Goal: Task Accomplishment & Management: Manage account settings

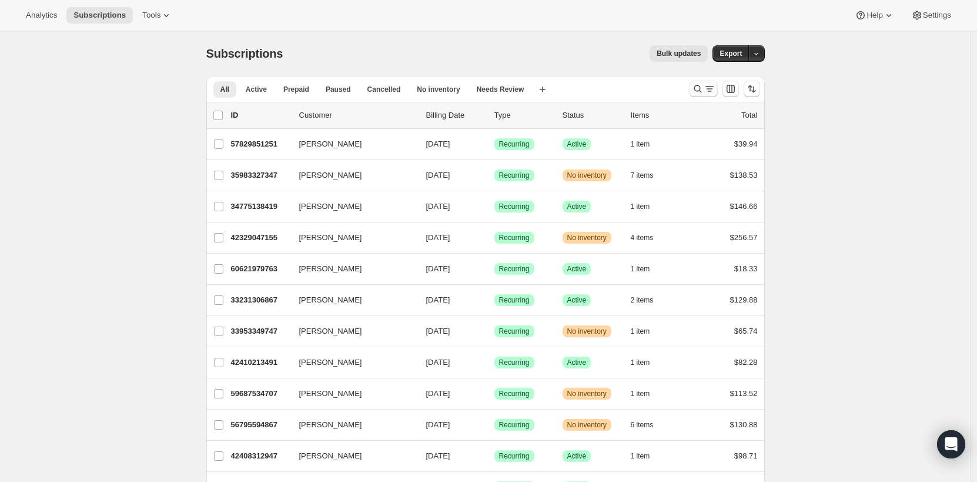
click at [697, 89] on icon "Search and filter results" at bounding box center [698, 89] width 8 height 8
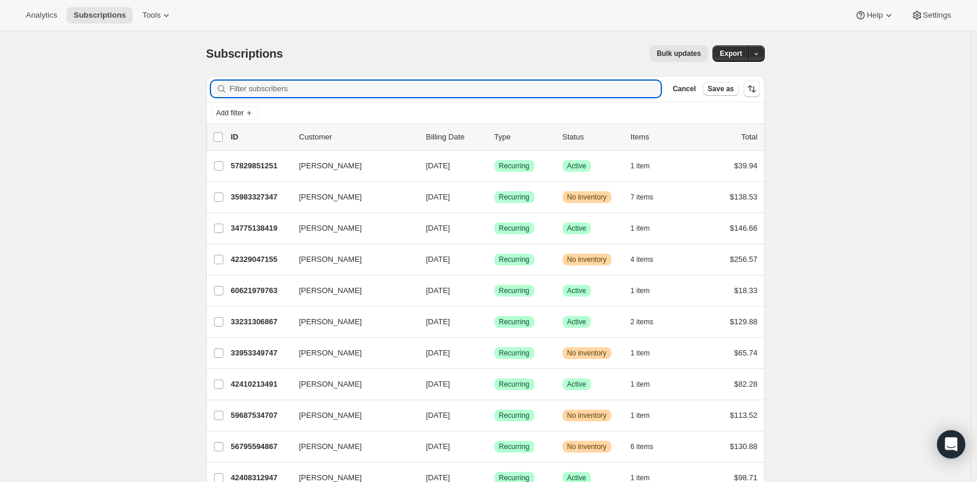
paste input "[EMAIL_ADDRESS][DOMAIN_NAME]"
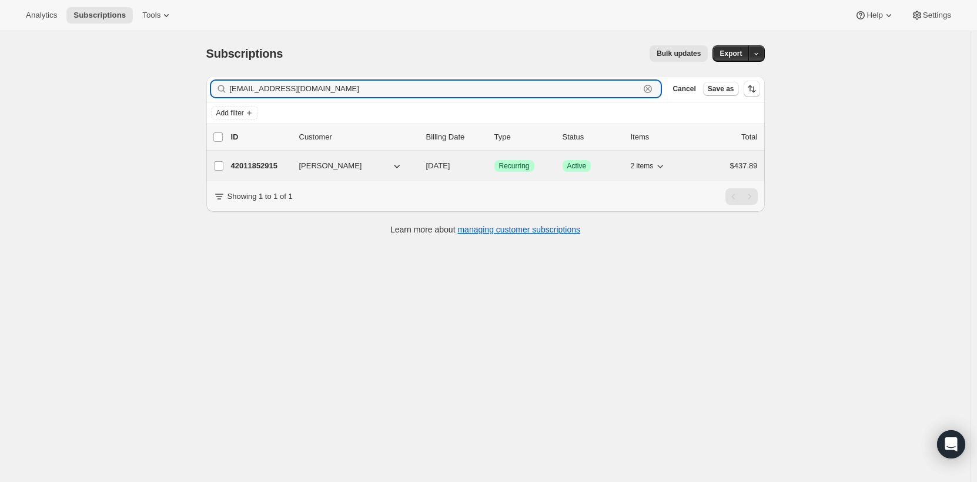
type input "[EMAIL_ADDRESS][DOMAIN_NAME]"
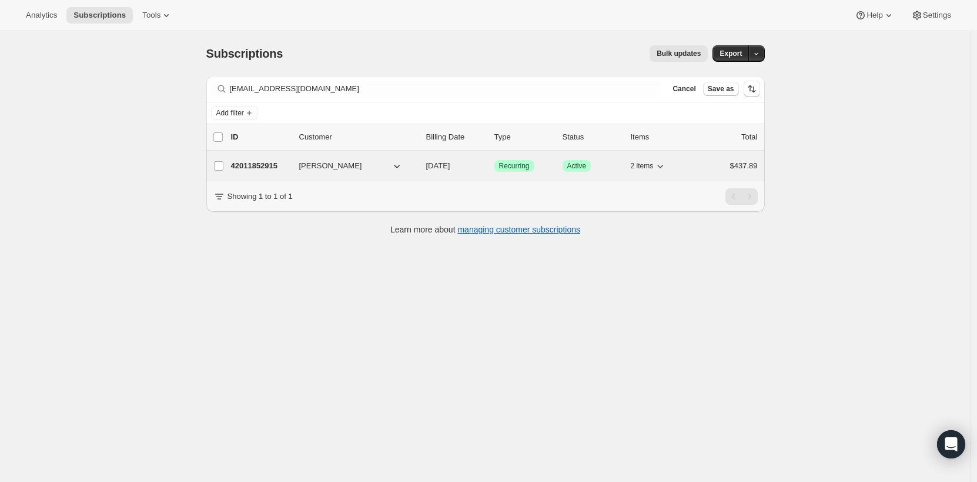
click at [286, 165] on p "42011852915" at bounding box center [260, 166] width 59 height 12
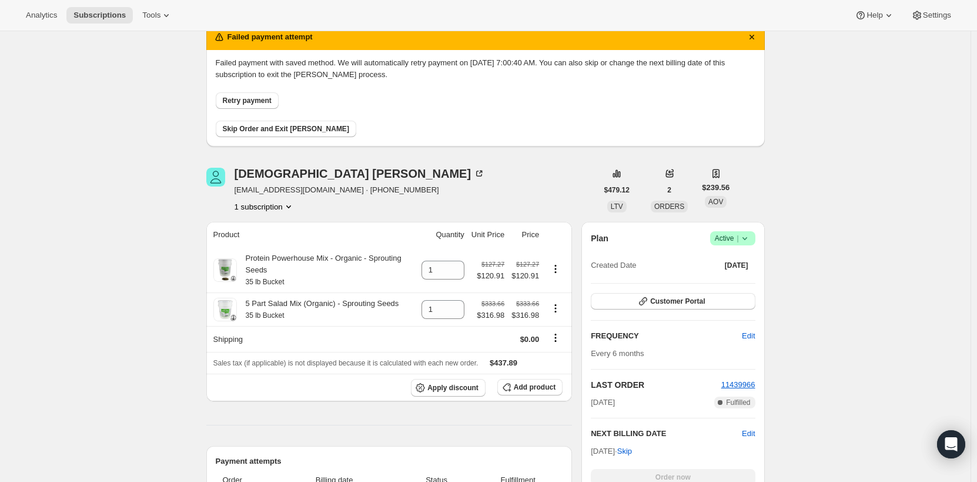
scroll to position [118, 0]
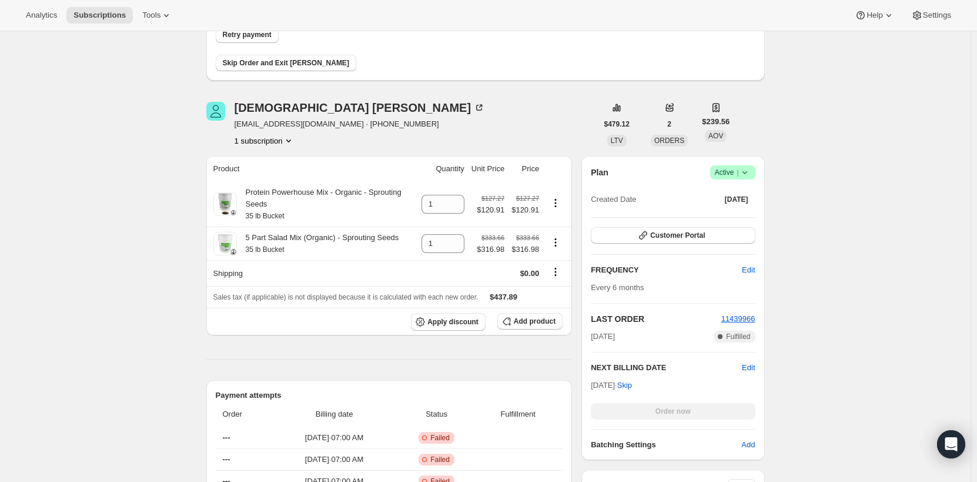
click at [755, 173] on span "Success Active |" at bounding box center [732, 172] width 45 height 14
click at [740, 212] on span "Cancel subscription" at bounding box center [736, 215] width 66 height 9
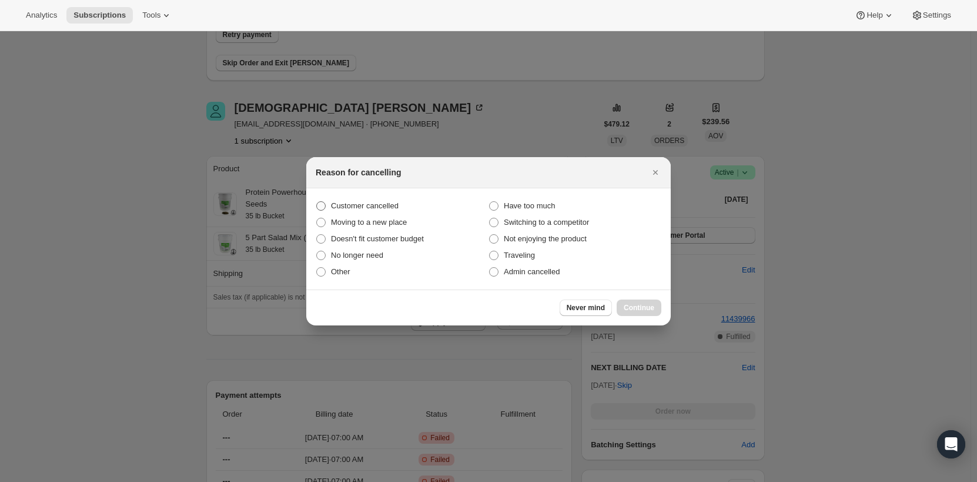
click at [320, 205] on span ":rbs:" at bounding box center [320, 205] width 9 height 9
click at [317, 202] on input "Customer cancelled" at bounding box center [316, 201] width 1 height 1
radio input "true"
drag, startPoint x: 636, startPoint y: 310, endPoint x: 536, endPoint y: 290, distance: 101.3
click at [634, 309] on span "Continue" at bounding box center [639, 307] width 31 height 9
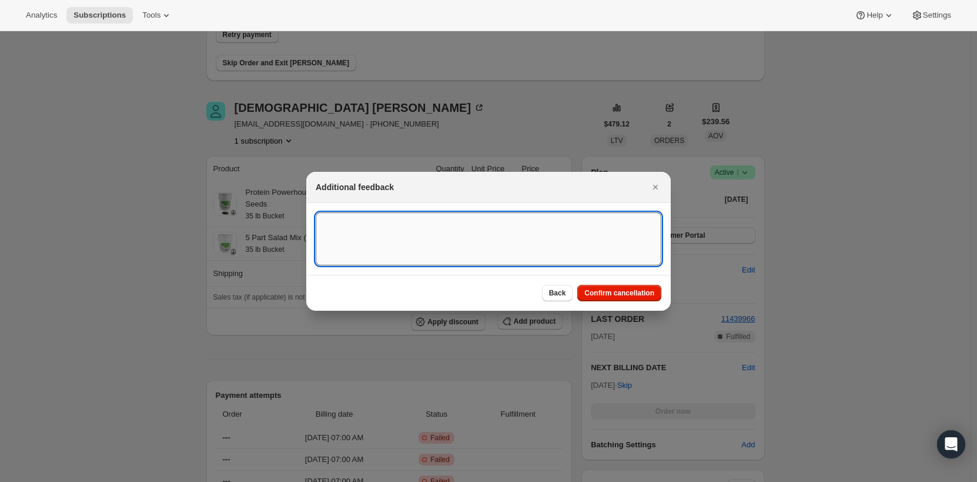
click at [414, 233] on textarea ":rbs:" at bounding box center [489, 238] width 346 height 53
type textarea "email request"
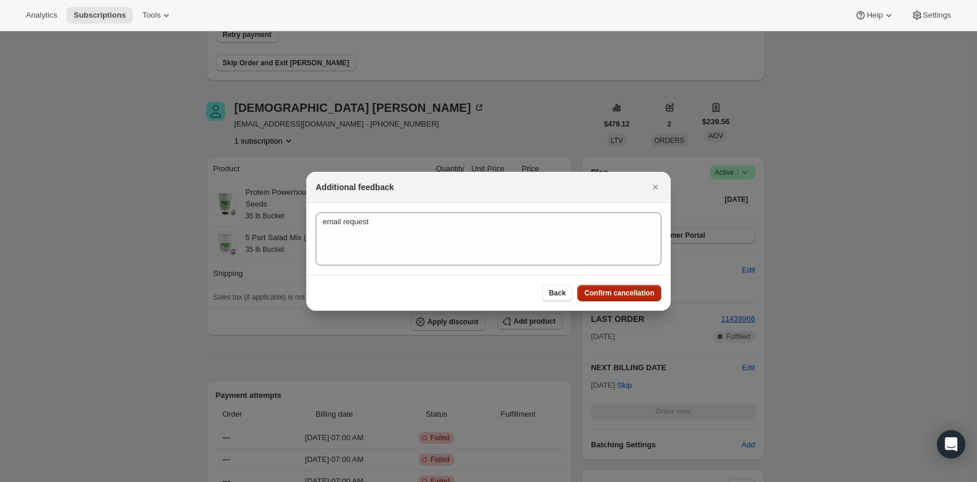
click at [628, 289] on span "Confirm cancellation" at bounding box center [619, 292] width 70 height 9
